Goal: Task Accomplishment & Management: Use online tool/utility

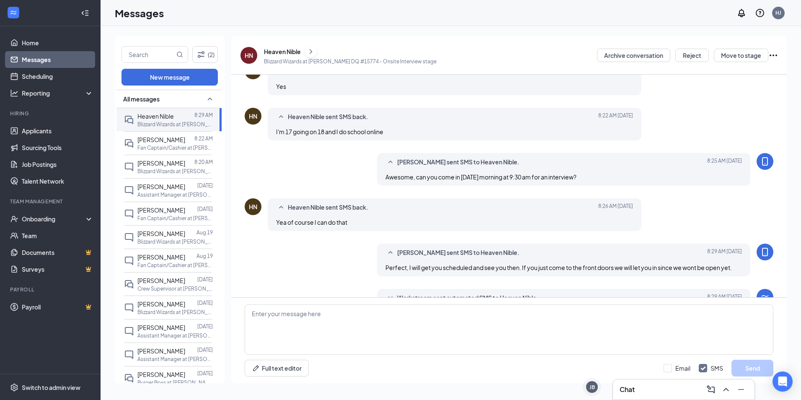
scroll to position [226, 0]
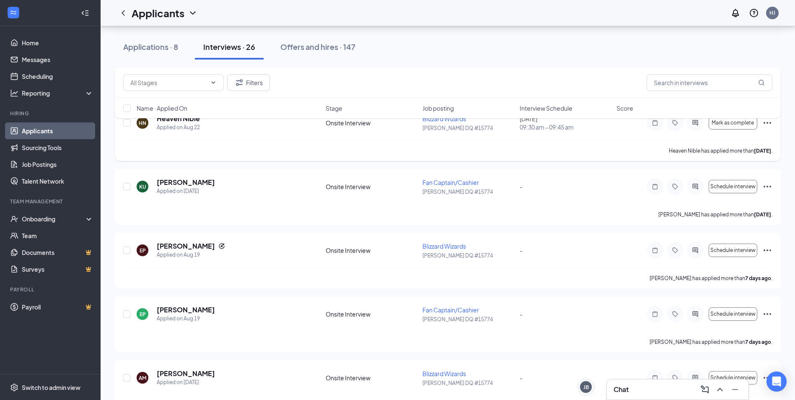
scroll to position [168, 0]
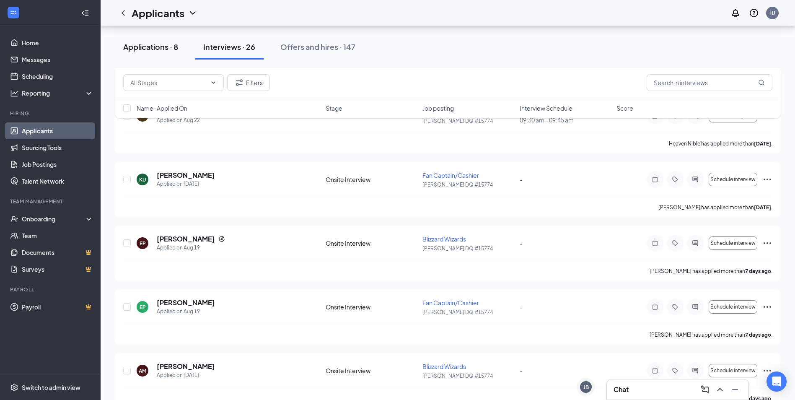
click at [176, 43] on div "Applications · 8" at bounding box center [150, 46] width 55 height 10
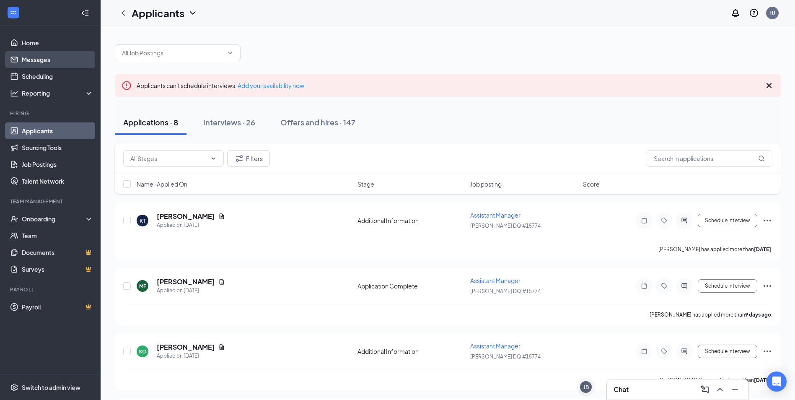
click at [49, 60] on link "Messages" at bounding box center [58, 59] width 72 height 17
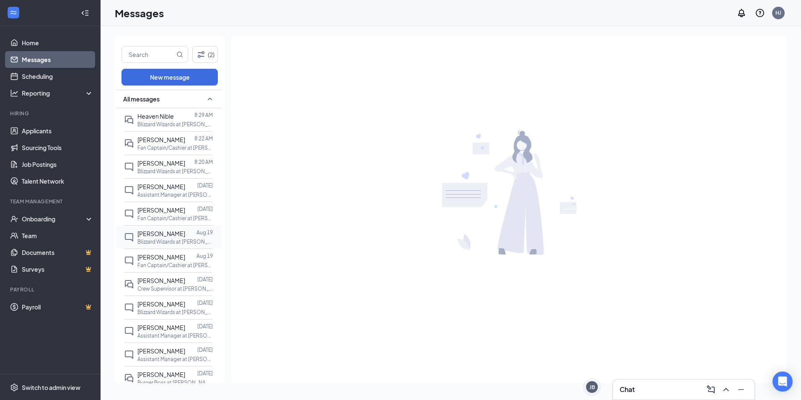
click at [185, 236] on div at bounding box center [190, 233] width 11 height 9
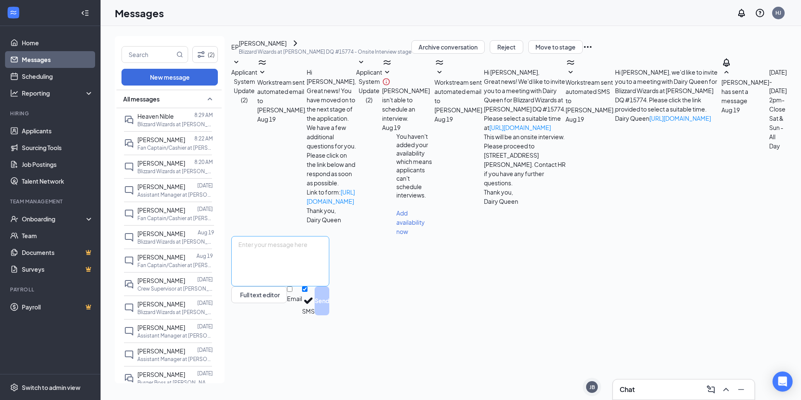
scroll to position [5, 0]
click at [566, 114] on span "Workstream sent automated SMS to [PERSON_NAME]." at bounding box center [590, 95] width 49 height 35
click at [430, 122] on span "[PERSON_NAME] isn't able to schedule an interview." at bounding box center [406, 104] width 48 height 35
click at [387, 78] on icon "SmallChevronDown" at bounding box center [387, 72] width 10 height 10
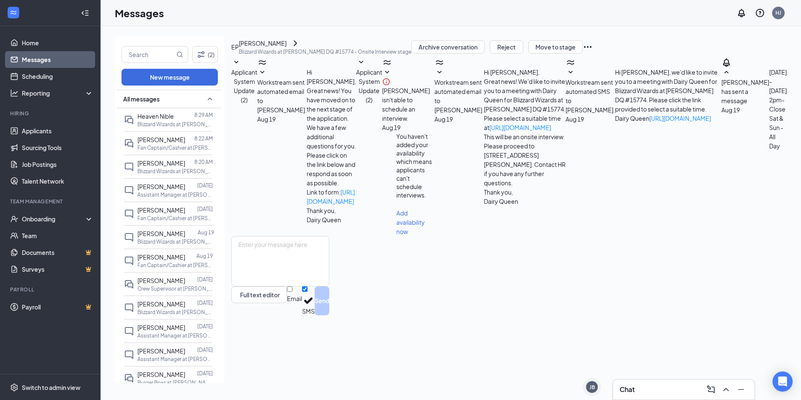
click at [388, 73] on icon "SmallChevronDown" at bounding box center [387, 72] width 4 height 3
drag, startPoint x: 194, startPoint y: 248, endPoint x: 201, endPoint y: 245, distance: 7.3
click at [195, 248] on div "[PERSON_NAME] [DATE] Blizzard Wizards at [PERSON_NAME] DQ #15774" at bounding box center [169, 236] width 90 height 23
click at [187, 252] on div at bounding box center [190, 256] width 11 height 9
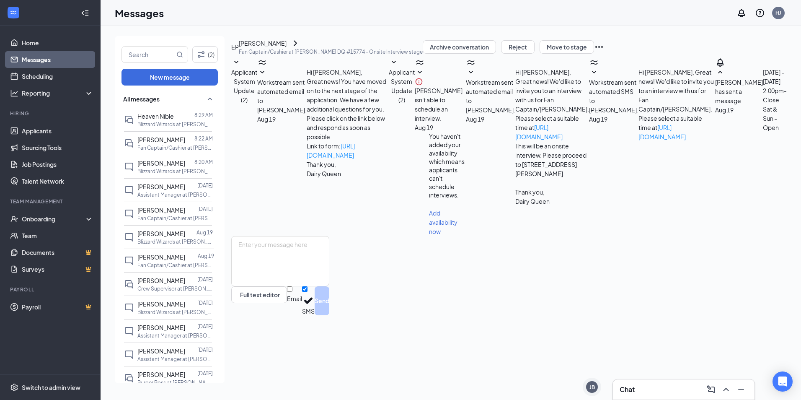
scroll to position [5, 0]
click at [589, 141] on div "Workstream sent automated SMS to [PERSON_NAME]. [DATE] Hi [PERSON_NAME], Great …" at bounding box center [652, 104] width 126 height 74
click at [589, 78] on icon "SmallChevronDown" at bounding box center [594, 72] width 10 height 10
click at [589, 78] on icon "SmallChevronUp" at bounding box center [594, 72] width 10 height 10
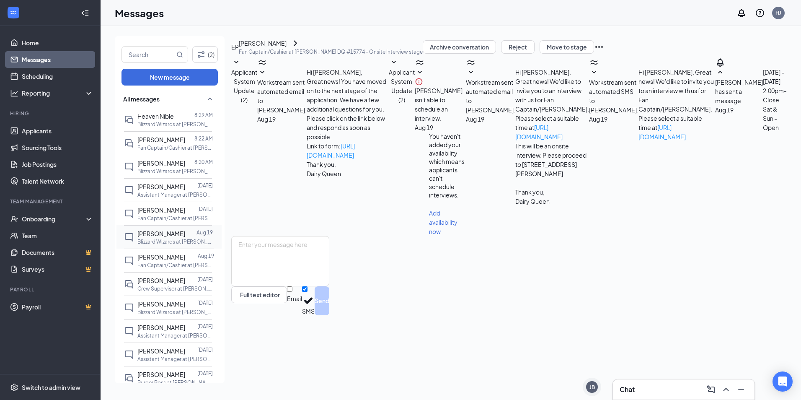
click at [185, 228] on div "[PERSON_NAME] [DATE] Blizzard Wizards at [PERSON_NAME] DQ #15774" at bounding box center [168, 236] width 88 height 23
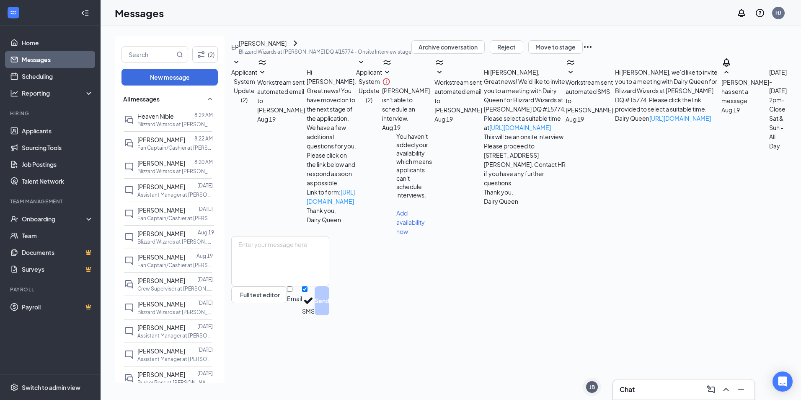
scroll to position [5, 0]
click at [593, 52] on icon "Ellipses" at bounding box center [588, 47] width 10 height 10
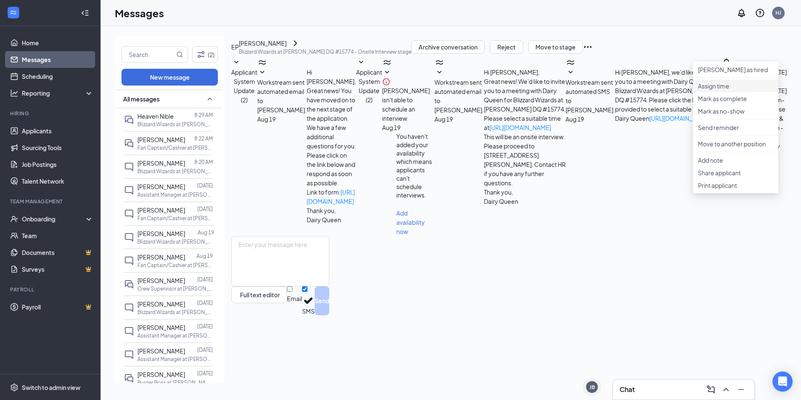
click at [718, 92] on li "Assign time" at bounding box center [736, 86] width 86 height 13
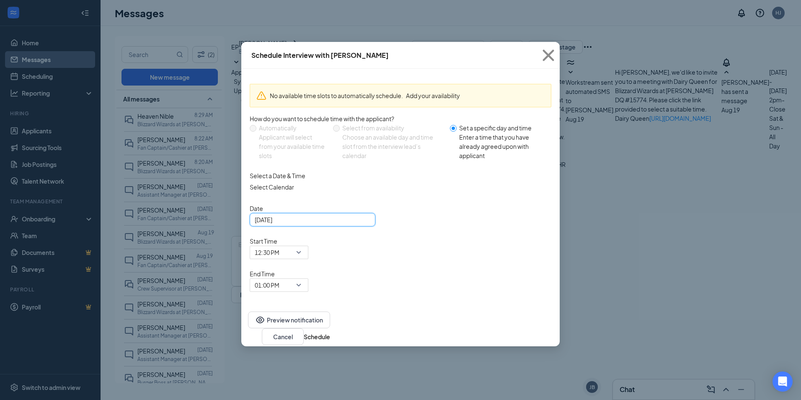
click at [311, 224] on input "[DATE]" at bounding box center [312, 219] width 114 height 9
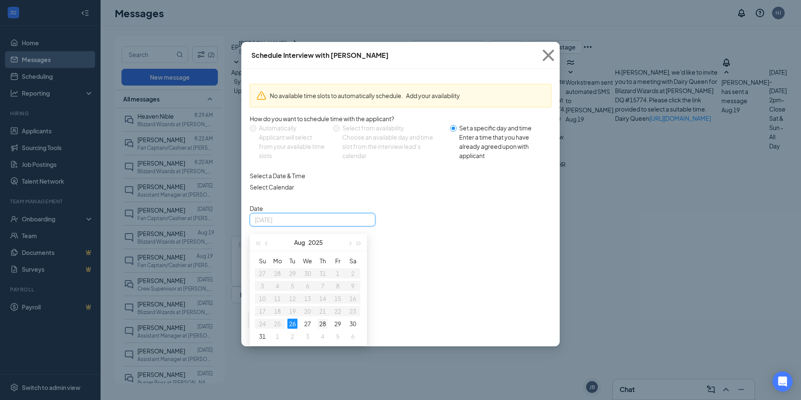
type input "[DATE]"
click at [322, 327] on td "28" at bounding box center [322, 323] width 15 height 13
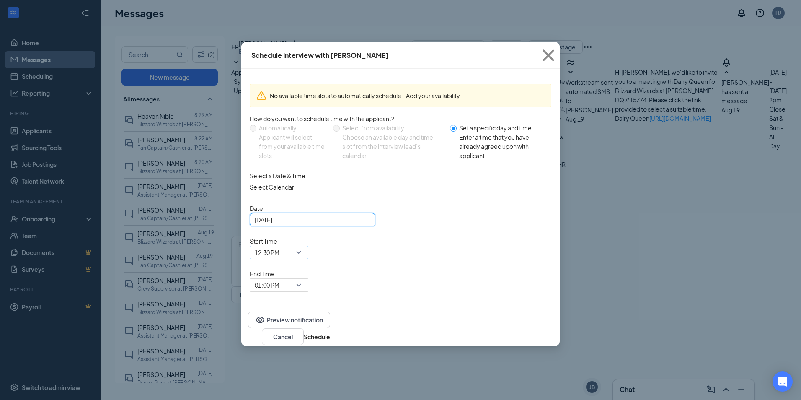
click at [296, 246] on span "12:30 PM" at bounding box center [275, 257] width 41 height 23
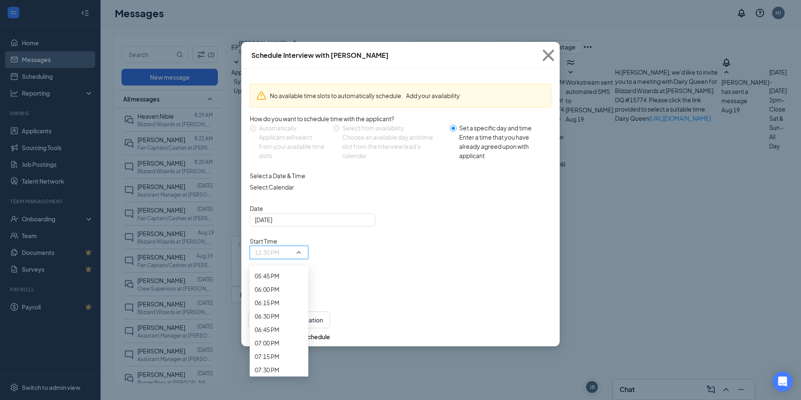
scroll to position [1003, 0]
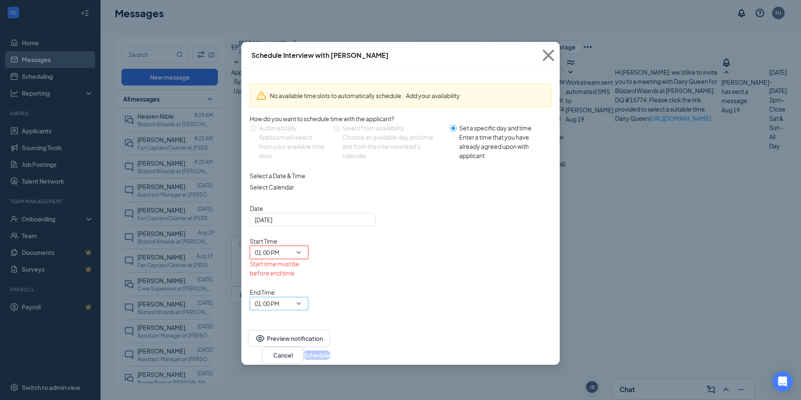
click at [308, 297] on div "01:00 PM" at bounding box center [279, 303] width 59 height 13
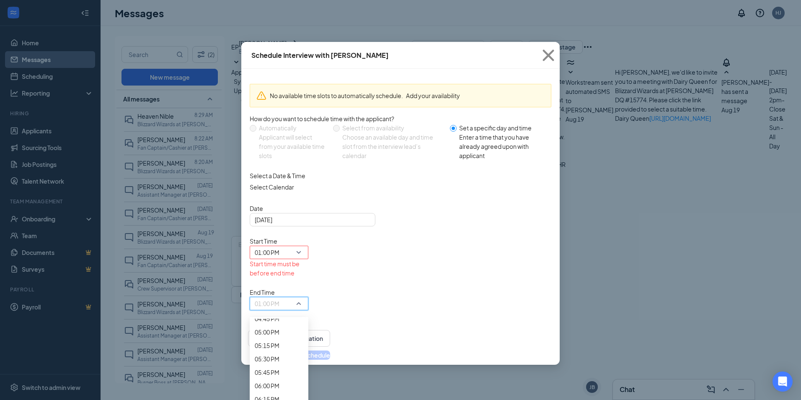
click at [308, 297] on div "01:00 PM" at bounding box center [279, 303] width 59 height 13
click at [280, 85] on span "12:30 PM" at bounding box center [267, 80] width 25 height 9
click at [280, 297] on span "12:30 PM" at bounding box center [267, 303] width 25 height 13
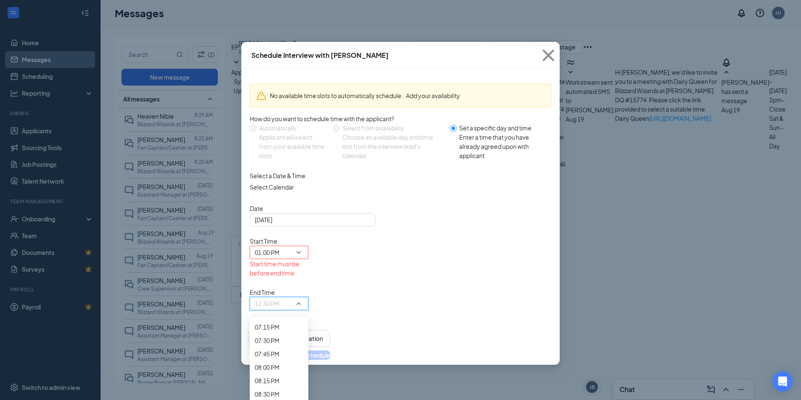
click at [308, 25] on div "01:30 PM" at bounding box center [279, 18] width 59 height 13
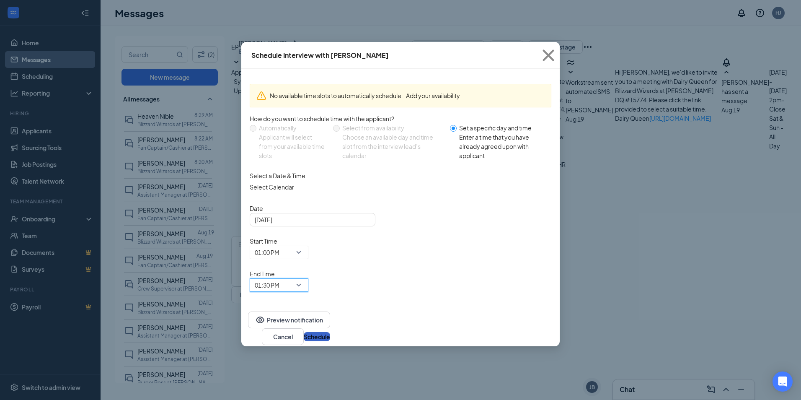
click at [330, 332] on button "Schedule" at bounding box center [317, 336] width 26 height 9
